Goal: Information Seeking & Learning: Learn about a topic

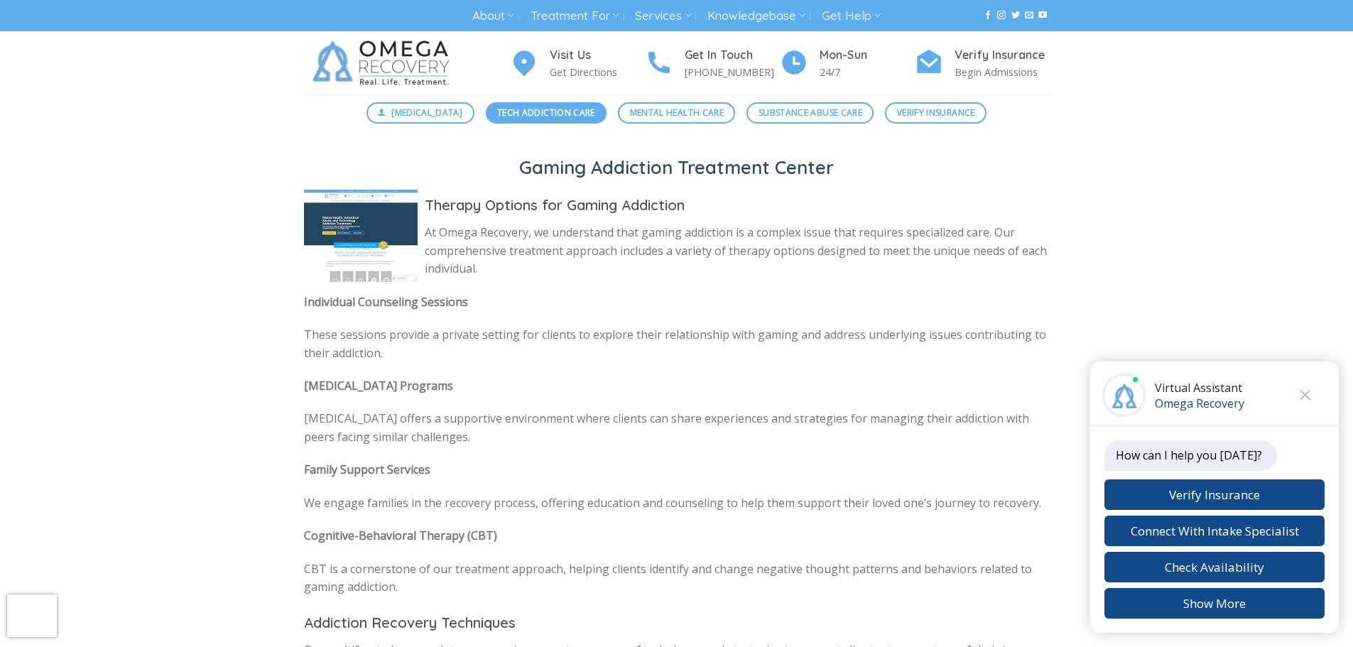
click at [509, 115] on span "Tech Addiction Care" at bounding box center [546, 112] width 98 height 13
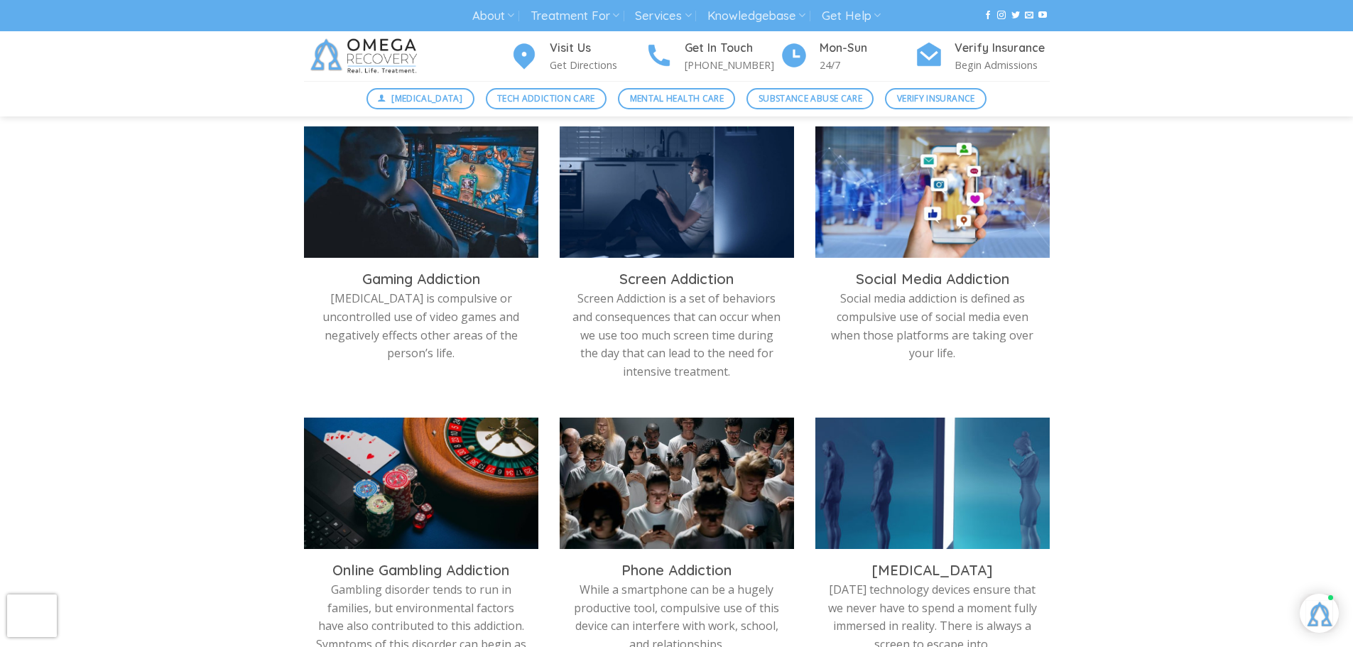
scroll to position [497, 0]
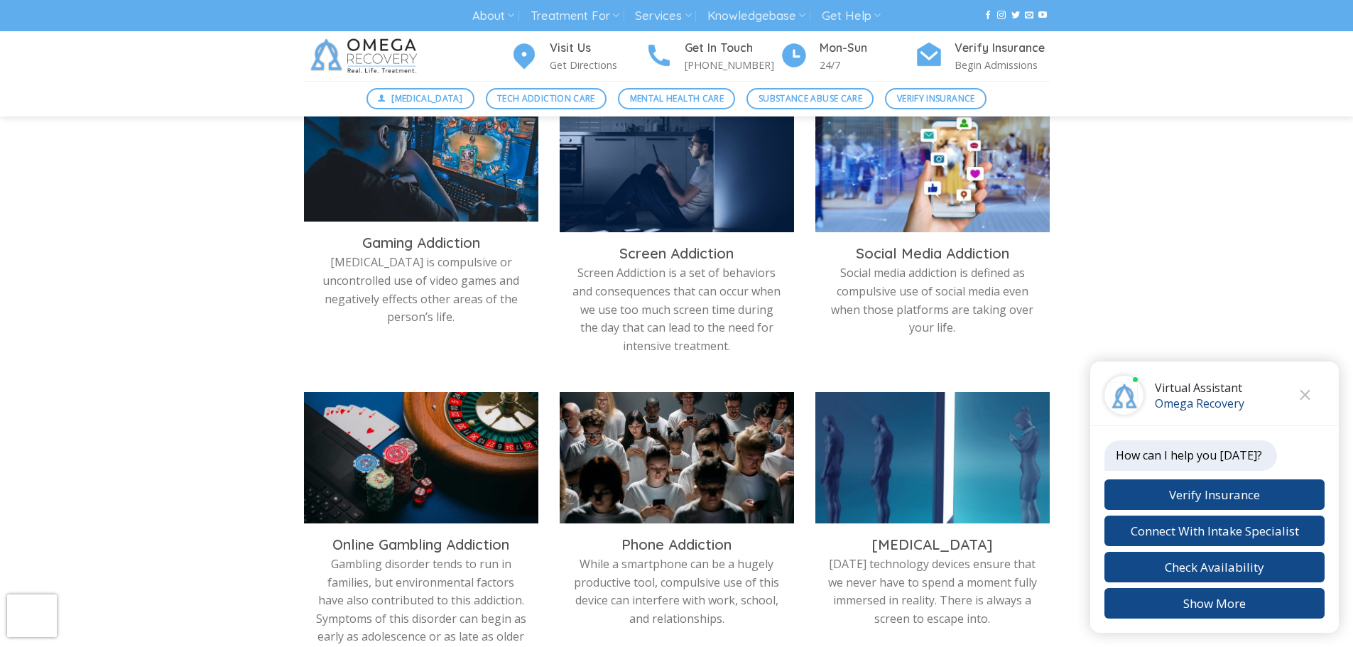
click at [405, 195] on img at bounding box center [421, 162] width 234 height 131
